Goal: Task Accomplishment & Management: Manage account settings

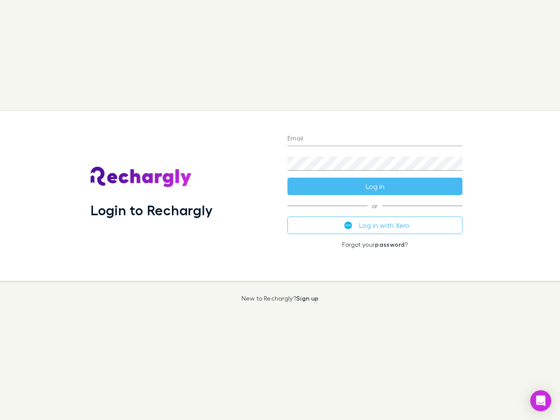
click at [280, 210] on div "Login to Rechargly" at bounding box center [182, 196] width 197 height 170
click at [375, 139] on input "Email" at bounding box center [374, 139] width 175 height 14
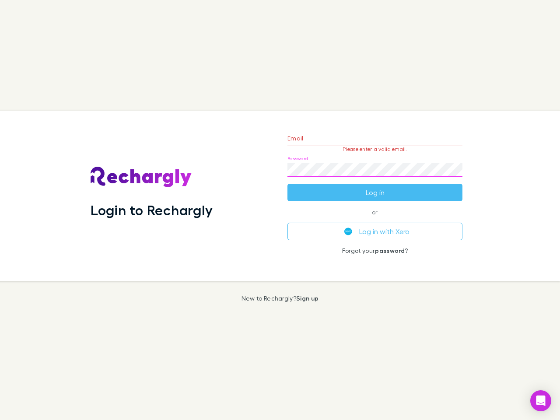
click at [375, 186] on form "Email Please enter a valid email. Password Log in" at bounding box center [374, 163] width 175 height 76
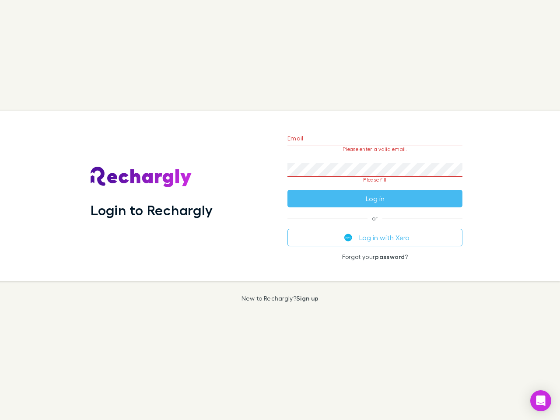
click at [375, 225] on div "Email Please enter a valid email. Password Please fill Log in or Log in with Xe…" at bounding box center [374, 196] width 189 height 170
click at [541, 401] on icon "Open Intercom Messenger" at bounding box center [540, 400] width 9 height 10
